Goal: Transaction & Acquisition: Subscribe to service/newsletter

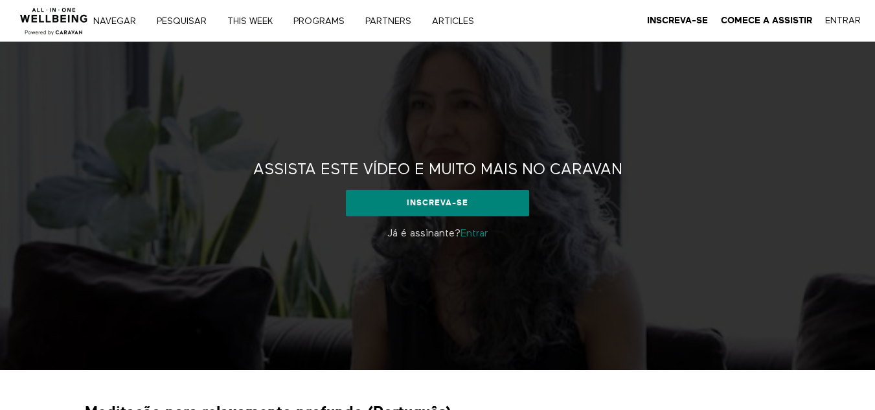
click at [709, 126] on div "Assista este vídeo e muito mais no CARAVAN Assista este vídeo e muito mais no C…" at bounding box center [437, 206] width 875 height 328
click at [786, 20] on strong "Comece a Assistir" at bounding box center [766, 21] width 91 height 10
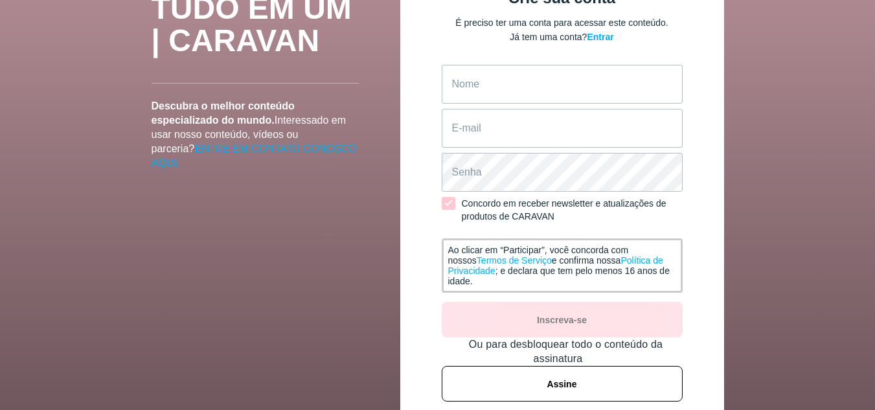
scroll to position [130, 0]
